Goal: Check status: Check status

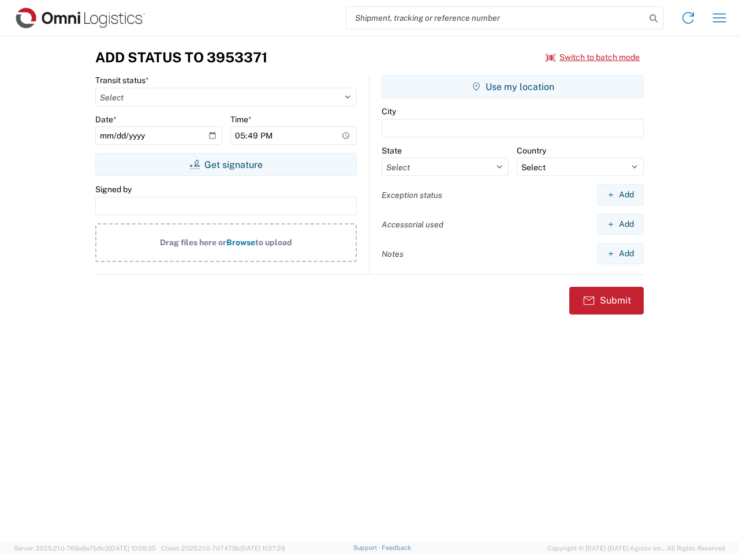
click at [496, 18] on input "search" at bounding box center [495, 18] width 299 height 22
click at [653, 18] on icon at bounding box center [653, 18] width 16 height 16
click at [688, 18] on icon at bounding box center [688, 18] width 18 height 18
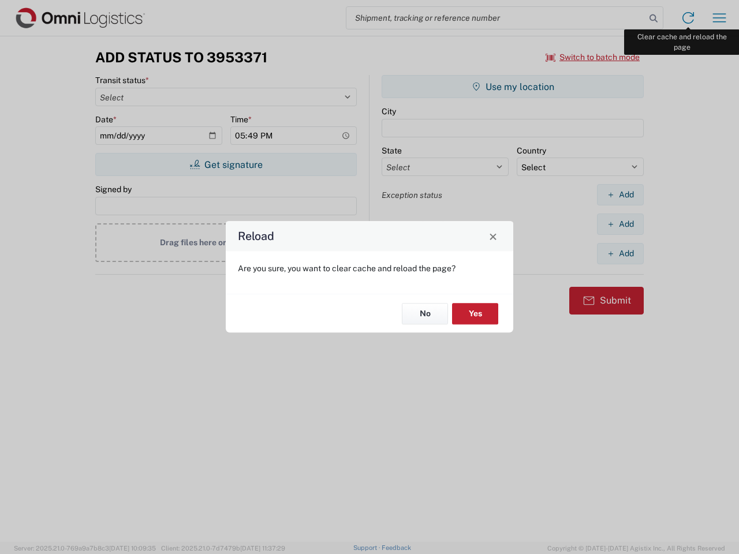
click at [719, 18] on div "Reload Are you sure, you want to clear cache and reload the page? No Yes" at bounding box center [369, 277] width 739 height 554
click at [593, 57] on div "Reload Are you sure, you want to clear cache and reload the page? No Yes" at bounding box center [369, 277] width 739 height 554
click at [226, 165] on div "Reload Are you sure, you want to clear cache and reload the page? No Yes" at bounding box center [369, 277] width 739 height 554
click at [513, 87] on div "Reload Are you sure, you want to clear cache and reload the page? No Yes" at bounding box center [369, 277] width 739 height 554
click at [620, 195] on div "Reload Are you sure, you want to clear cache and reload the page? No Yes" at bounding box center [369, 277] width 739 height 554
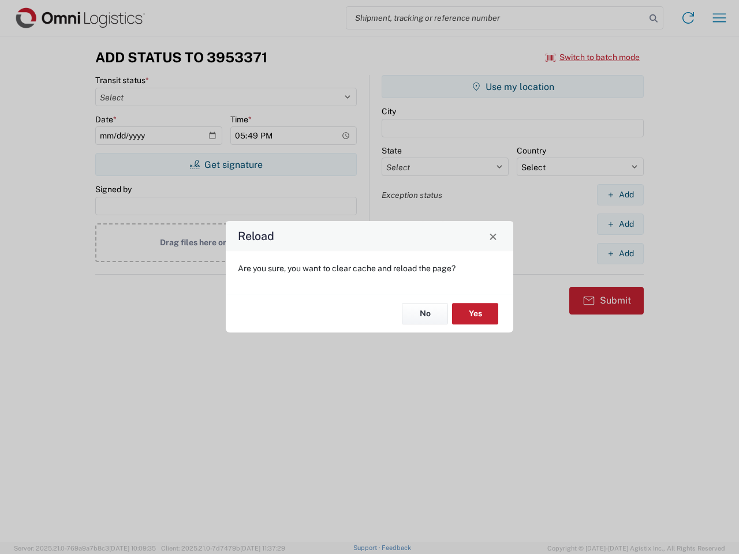
click at [620, 224] on div "Reload Are you sure, you want to clear cache and reload the page? No Yes" at bounding box center [369, 277] width 739 height 554
click at [620, 253] on div "Reload Are you sure, you want to clear cache and reload the page? No Yes" at bounding box center [369, 277] width 739 height 554
